Goal: Task Accomplishment & Management: Use online tool/utility

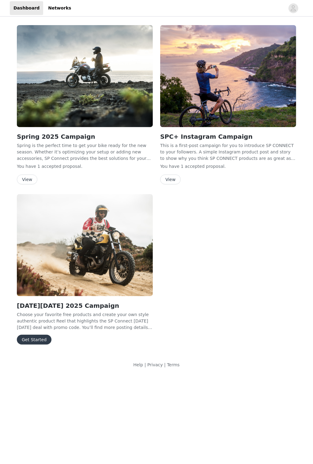
click at [40, 215] on button "Get Started" at bounding box center [34, 340] width 35 height 10
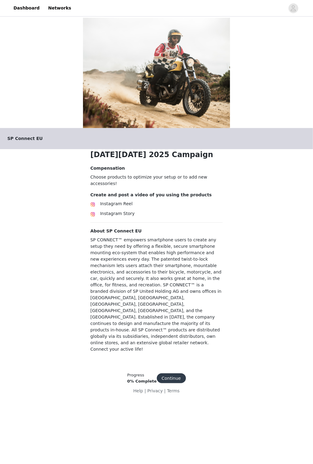
click at [170, 215] on button "Continue" at bounding box center [171, 379] width 29 height 10
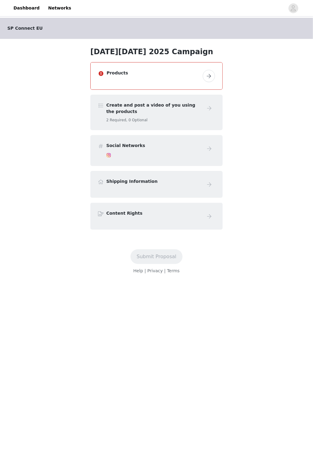
click at [209, 71] on button "button" at bounding box center [209, 76] width 12 height 12
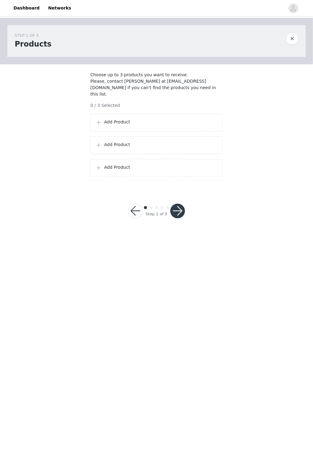
click at [201, 119] on p "Add Product" at bounding box center [160, 122] width 113 height 6
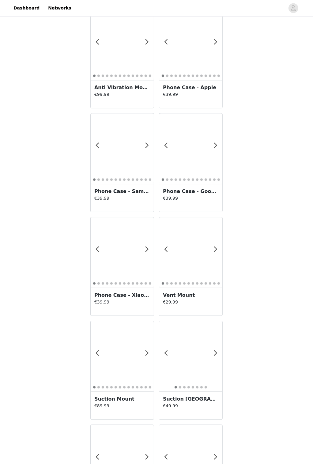
scroll to position [819, 0]
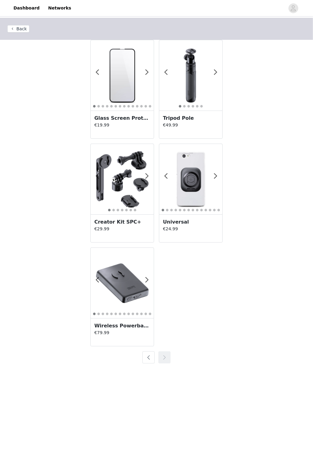
scroll to position [0, 0]
click at [148, 215] on span at bounding box center [147, 280] width 14 height 0
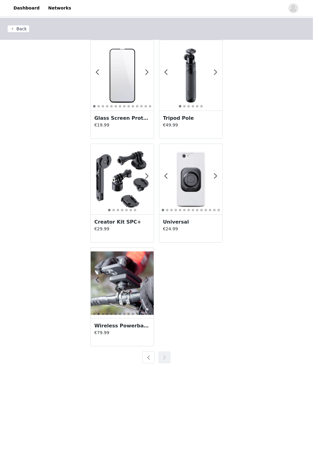
click at [132, 215] on h3 "Creator Kit SPC+" at bounding box center [122, 222] width 56 height 7
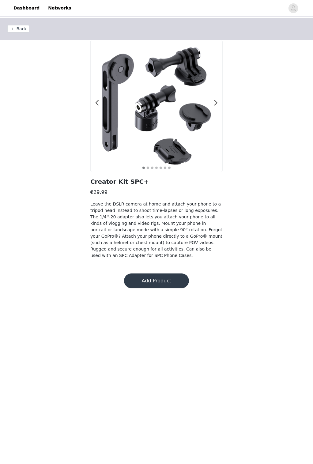
click at [175, 215] on button "Add Product" at bounding box center [156, 281] width 65 height 15
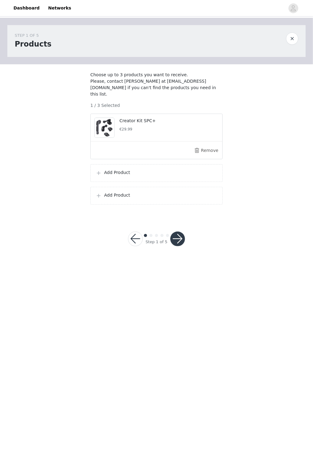
click at [188, 174] on p "Add Product" at bounding box center [160, 173] width 113 height 6
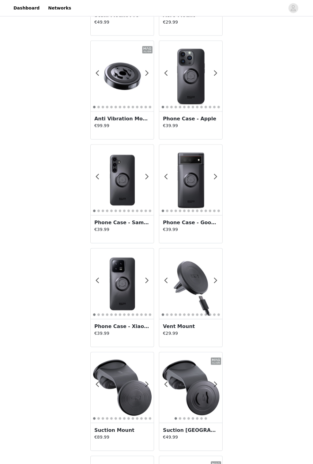
scroll to position [627, 0]
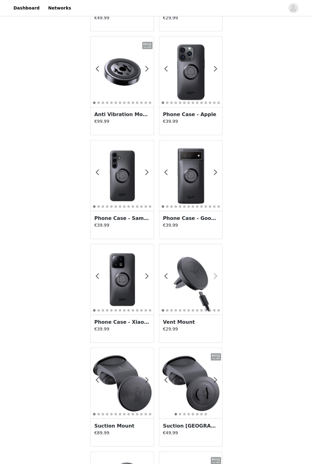
click at [215, 215] on span at bounding box center [216, 277] width 14 height 0
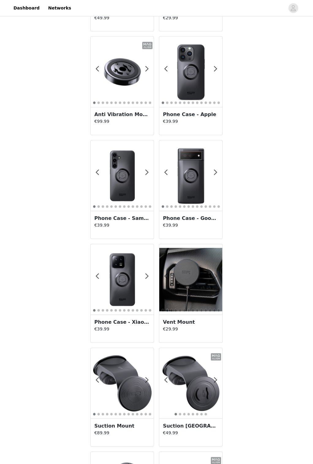
click at [215, 215] on span at bounding box center [216, 277] width 14 height 0
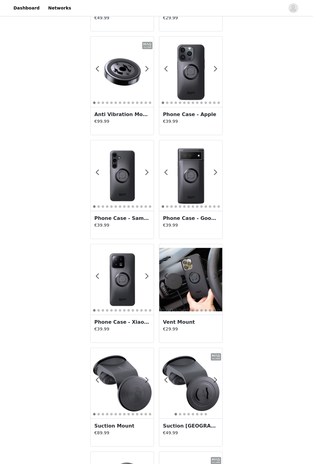
click at [215, 215] on span at bounding box center [216, 277] width 14 height 0
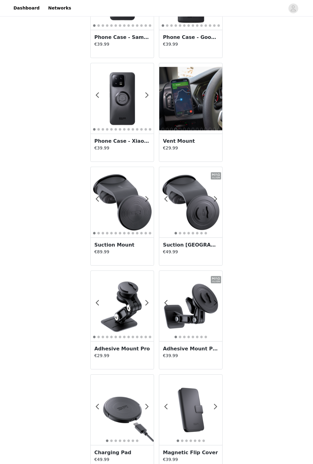
scroll to position [819, 0]
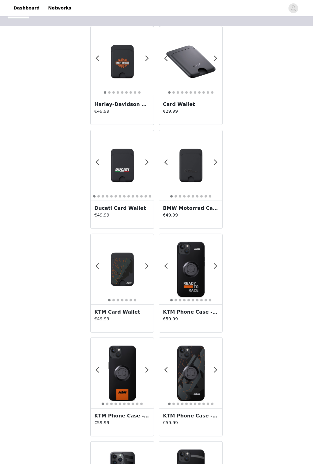
scroll to position [0, 0]
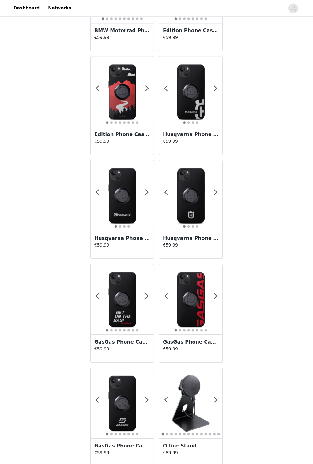
scroll to position [819, 0]
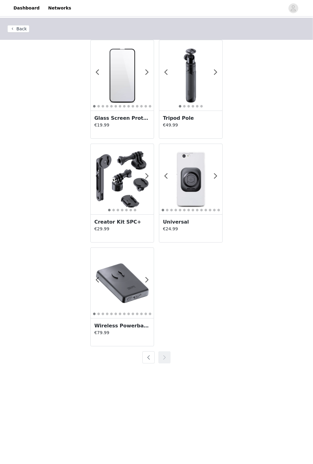
scroll to position [0, 0]
click at [236, 215] on div "Back 1 2 3 4 5 6 7 8 9 10 11 12 13 14 15 16 17 18 19 20 Glass Screen Protector …" at bounding box center [156, 195] width 313 height 354
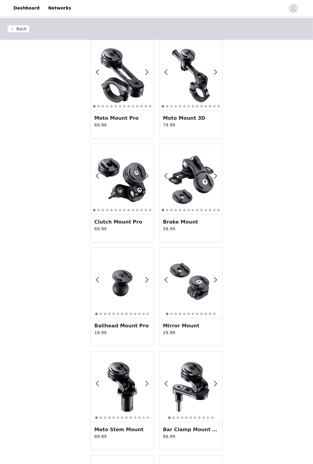
click at [20, 29] on button "Back" at bounding box center [18, 28] width 22 height 7
click at [18, 25] on button "Back" at bounding box center [18, 28] width 22 height 7
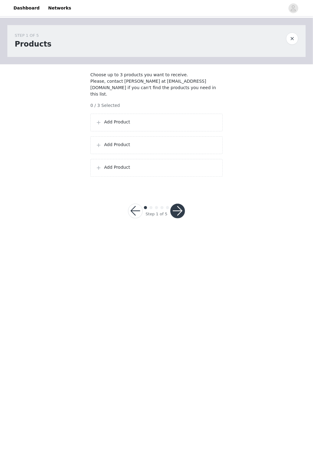
click at [204, 121] on p "Add Product" at bounding box center [160, 122] width 113 height 6
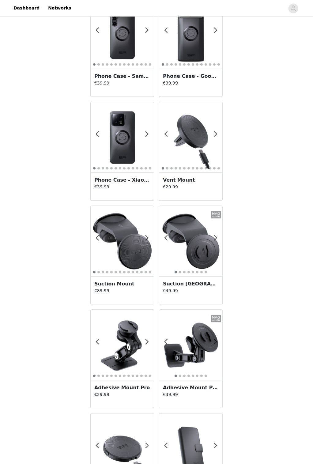
scroll to position [819, 0]
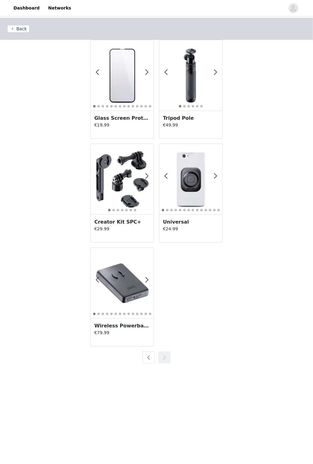
scroll to position [0, 0]
click at [195, 125] on p "€49.99" at bounding box center [191, 125] width 56 height 6
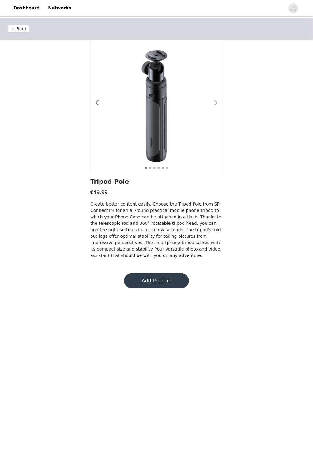
click at [216, 103] on span at bounding box center [216, 103] width 14 height 0
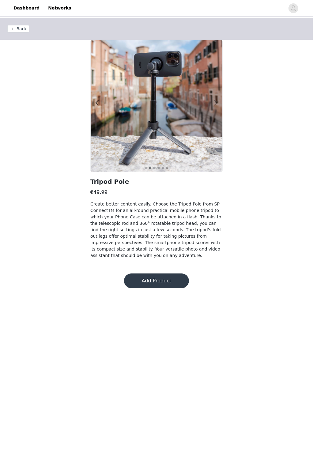
click at [216, 103] on span at bounding box center [216, 103] width 14 height 0
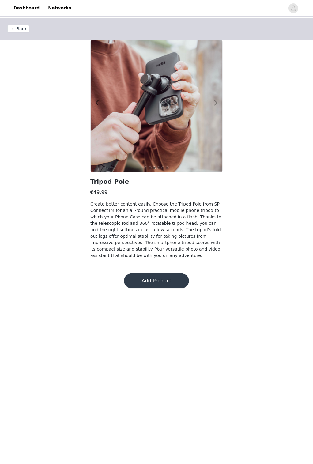
click at [216, 103] on span at bounding box center [216, 103] width 14 height 0
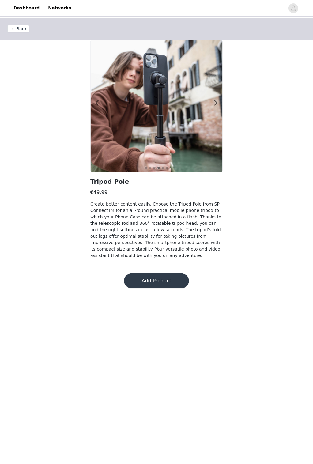
click at [168, 275] on button "Add Product" at bounding box center [156, 281] width 65 height 15
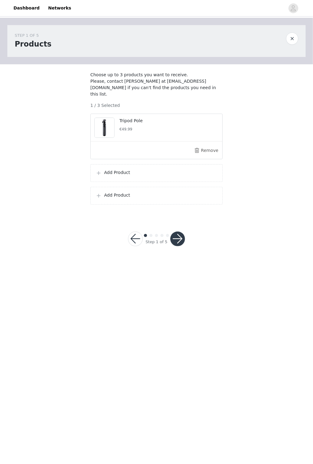
click at [174, 175] on div "Add Product" at bounding box center [157, 173] width 122 height 7
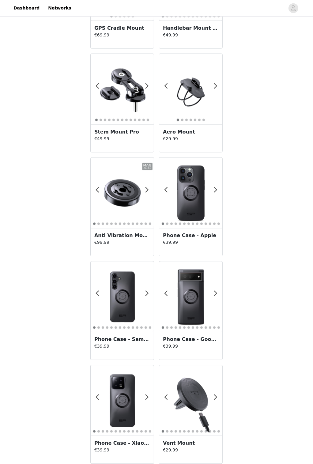
scroll to position [819, 0]
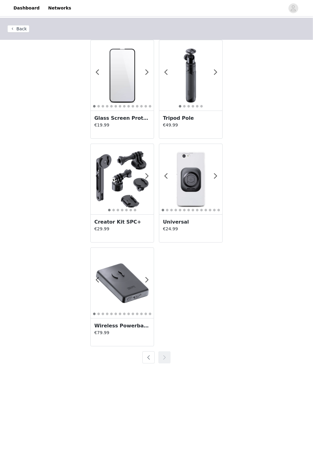
scroll to position [0, 0]
click at [134, 226] on p "€29.99" at bounding box center [122, 229] width 56 height 6
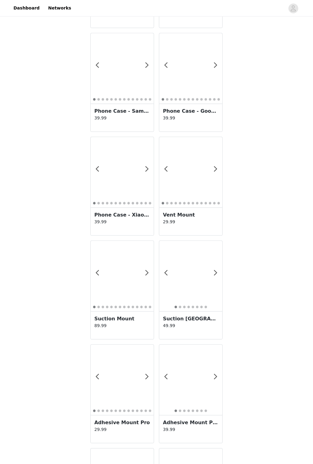
scroll to position [819, 0]
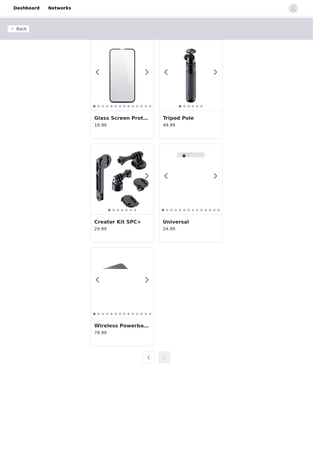
scroll to position [0, 0]
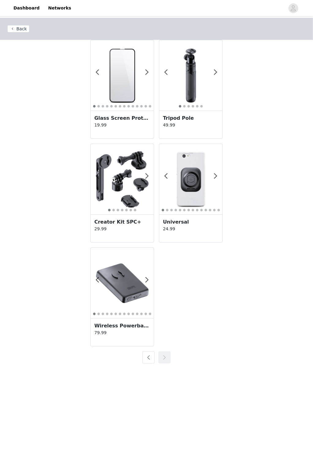
click at [122, 228] on p "29.99" at bounding box center [122, 229] width 56 height 6
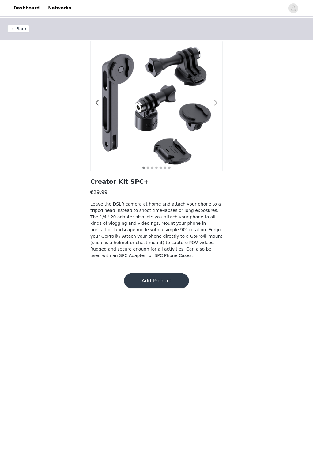
click at [214, 108] on div at bounding box center [212, 106] width 6 height 6
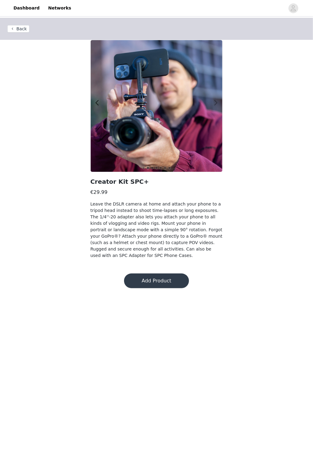
click at [216, 103] on span at bounding box center [216, 103] width 14 height 0
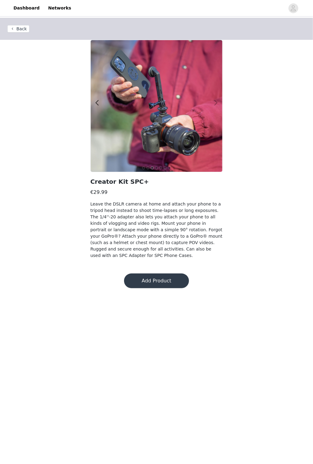
click at [216, 103] on span at bounding box center [216, 103] width 14 height 0
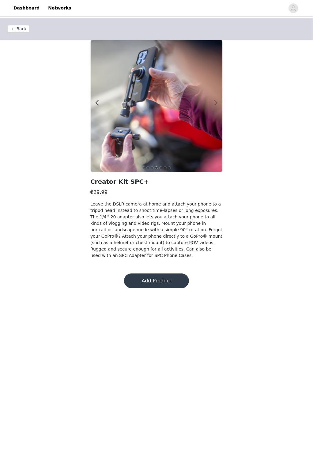
click at [216, 103] on span at bounding box center [216, 103] width 14 height 0
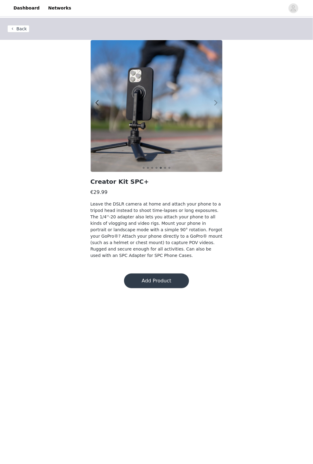
click at [216, 103] on span at bounding box center [216, 103] width 14 height 0
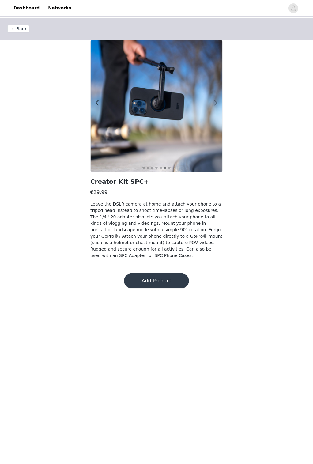
click at [216, 103] on span at bounding box center [216, 103] width 14 height 0
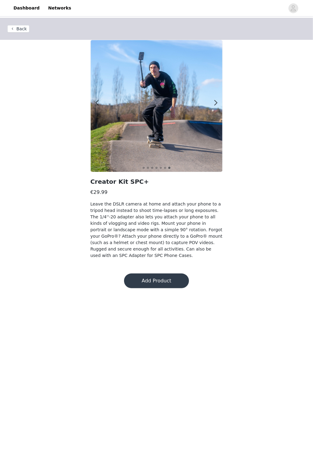
click at [162, 276] on button "Add Product" at bounding box center [156, 281] width 65 height 15
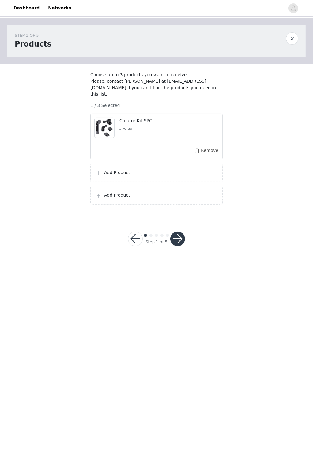
click at [200, 174] on p "Add Product" at bounding box center [160, 173] width 113 height 6
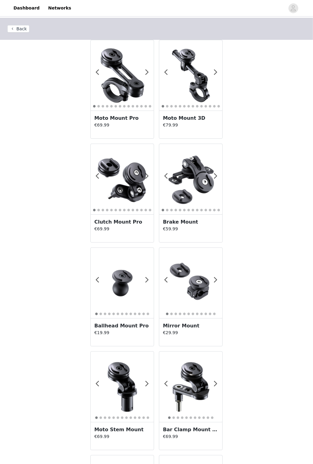
scroll to position [819, 0]
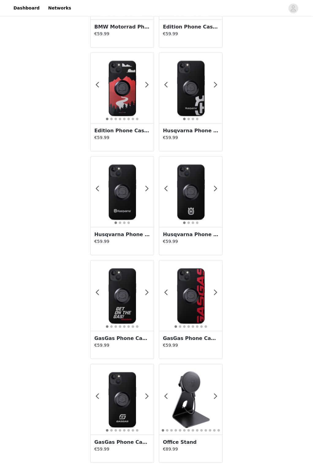
scroll to position [0, 0]
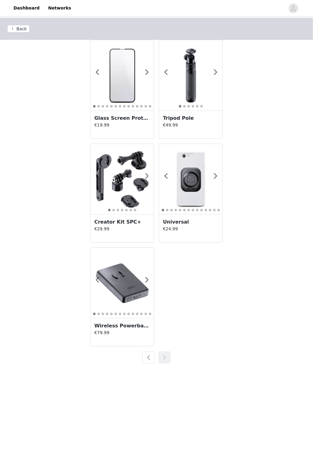
click at [205, 126] on p "€49.99" at bounding box center [191, 125] width 56 height 6
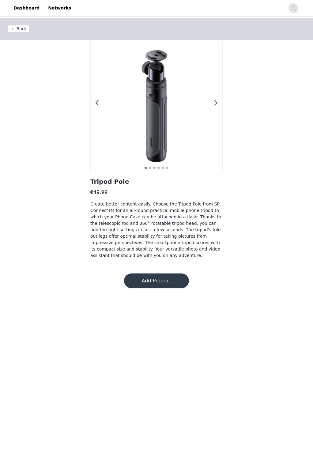
click at [169, 277] on button "Add Product" at bounding box center [156, 281] width 65 height 15
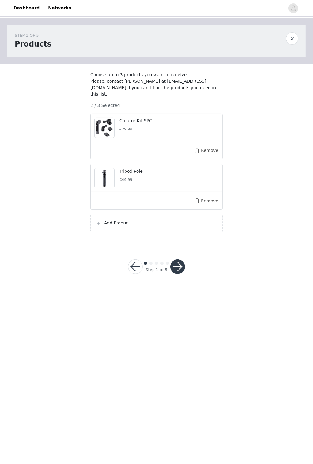
click at [180, 224] on p "Add Product" at bounding box center [160, 223] width 113 height 6
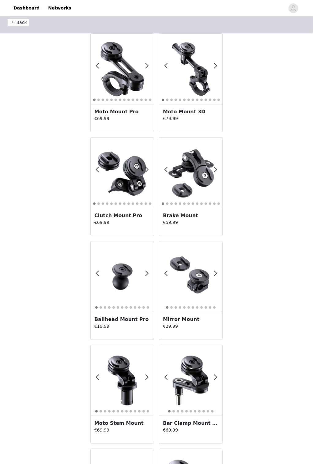
scroll to position [9, 0]
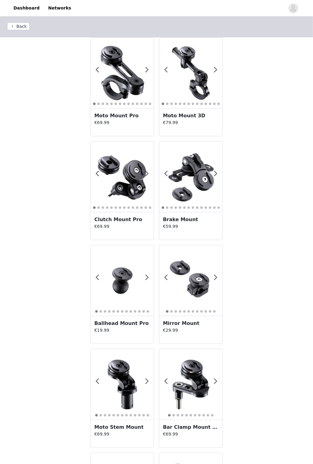
scroll to position [0, 0]
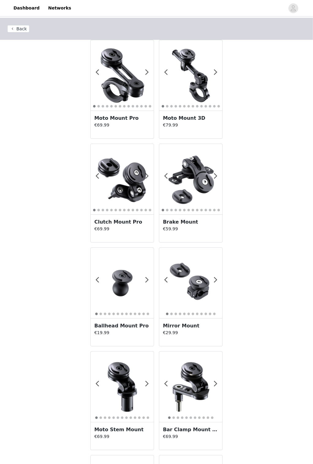
click at [145, 281] on div at bounding box center [143, 283] width 6 height 6
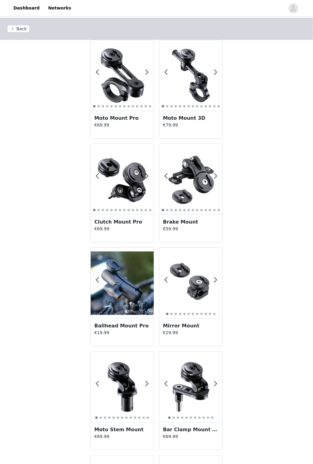
click at [146, 280] on span at bounding box center [147, 280] width 14 height 0
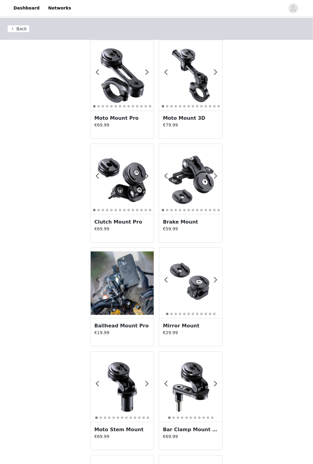
click at [146, 280] on span at bounding box center [147, 280] width 14 height 0
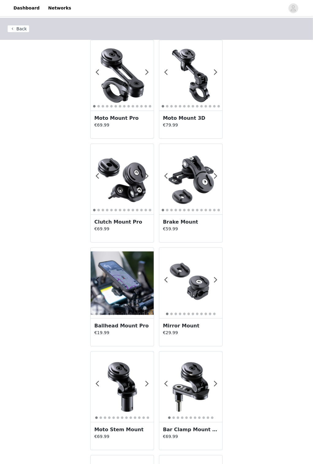
click at [149, 280] on span at bounding box center [147, 280] width 14 height 0
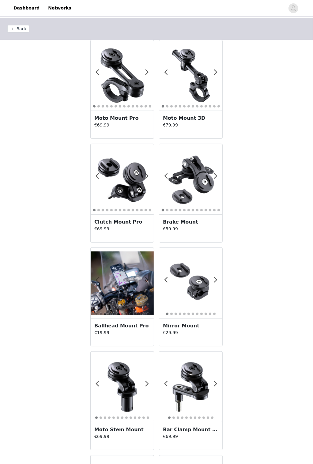
click at [97, 280] on span at bounding box center [98, 280] width 14 height 0
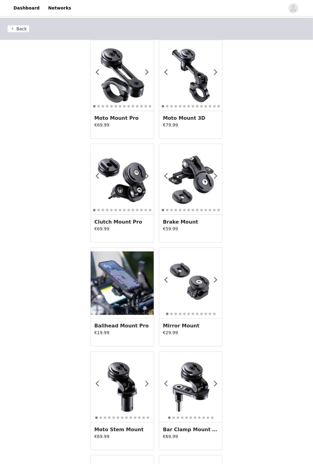
click at [189, 122] on p "€79.99" at bounding box center [191, 125] width 56 height 6
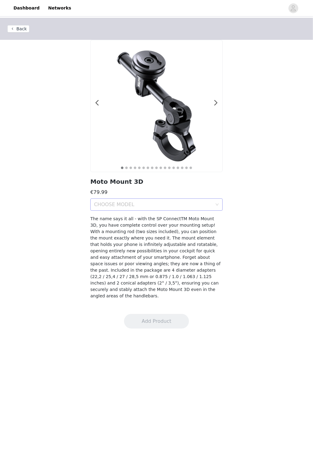
click at [212, 205] on div "CHOOSE MODEL" at bounding box center [153, 205] width 118 height 6
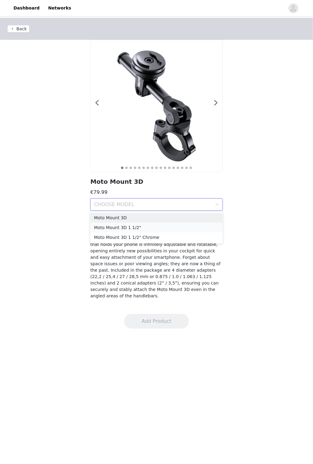
click at [137, 226] on div "Moto Mount 3D 1 1/2"" at bounding box center [156, 227] width 125 height 7
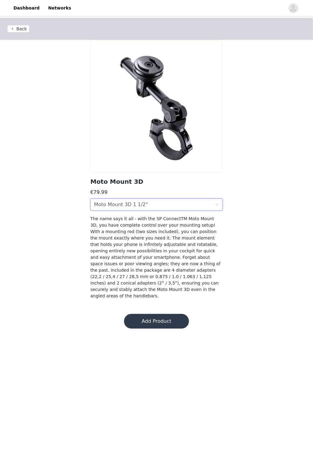
click at [216, 204] on icon "icon: down" at bounding box center [218, 205] width 4 height 4
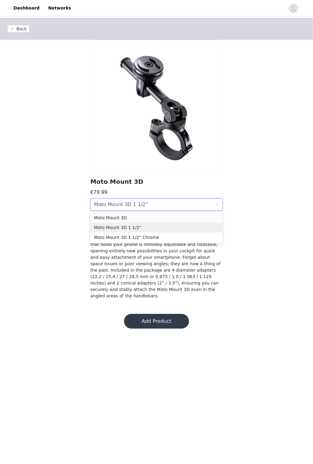
click at [125, 216] on div "Moto Mount 3D" at bounding box center [156, 218] width 125 height 7
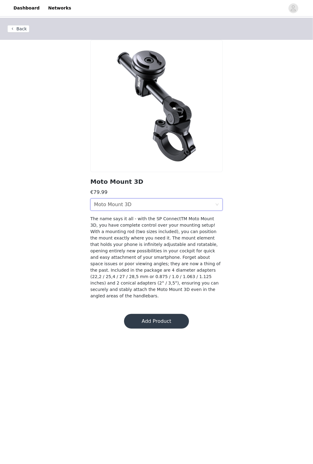
click at [217, 203] on icon "icon: down" at bounding box center [218, 205] width 4 height 4
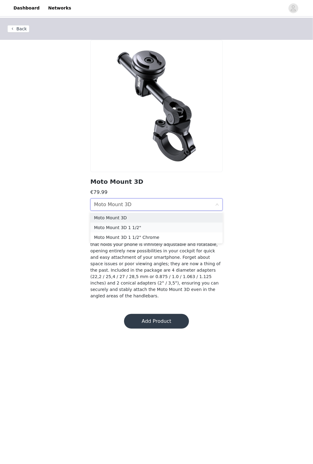
click at [130, 229] on div "Moto Mount 3D 1 1/2"" at bounding box center [156, 227] width 125 height 7
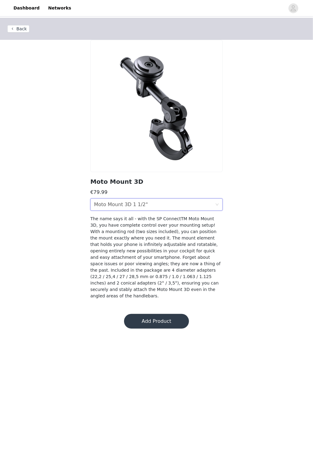
click at [218, 204] on icon "icon: down" at bounding box center [218, 205] width 4 height 4
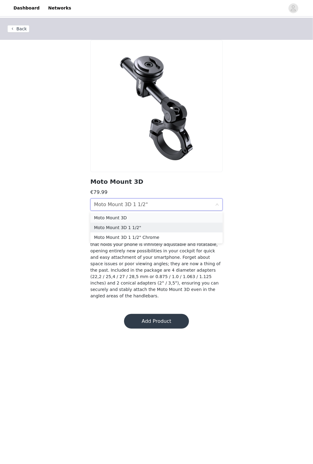
click at [122, 219] on div "Moto Mount 3D" at bounding box center [156, 218] width 125 height 7
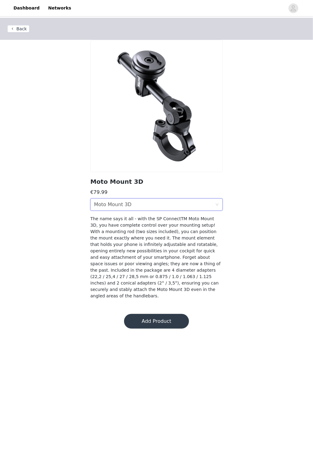
click at [261, 156] on div "Back Moto Mount 3D €79.99 CHOOSE MODEL Moto Mount 3D The name says it all - wit…" at bounding box center [156, 162] width 313 height 289
click at [217, 204] on icon "icon: down" at bounding box center [218, 205] width 4 height 4
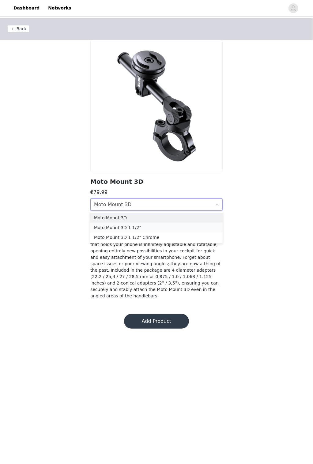
click at [114, 226] on div "Moto Mount 3D 1 1/2"" at bounding box center [156, 227] width 125 height 7
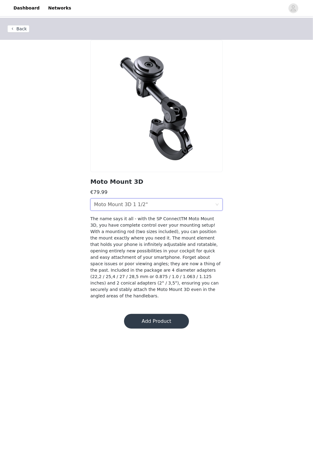
click at [152, 209] on div "CHOOSE MODEL Moto Mount 3D 1 1/2"" at bounding box center [154, 205] width 121 height 12
click at [153, 207] on div "CHOOSE MODEL Moto Mount 3D 1 1/2"" at bounding box center [154, 205] width 121 height 12
click at [143, 205] on div "CHOOSE MODEL Moto Mount 3D 1 1/2"" at bounding box center [154, 205] width 121 height 12
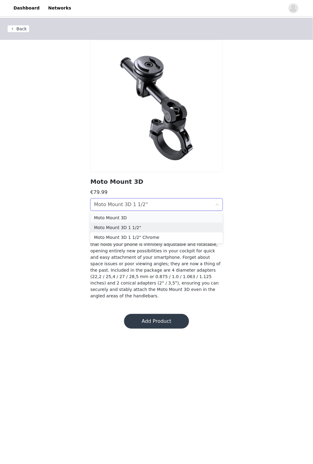
click at [123, 216] on div "Moto Mount 3D" at bounding box center [156, 218] width 125 height 7
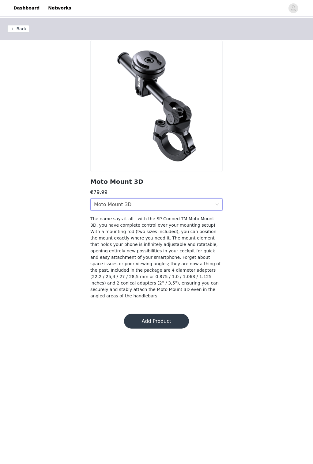
click at [157, 314] on button "Add Product" at bounding box center [156, 321] width 65 height 15
